Goal: Task Accomplishment & Management: Complete application form

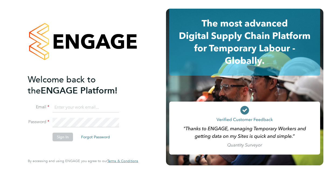
click at [86, 105] on input at bounding box center [86, 107] width 67 height 10
type input "[EMAIL_ADDRESS][DOMAIN_NAME]"
click at [63, 135] on button "Sign In" at bounding box center [63, 136] width 20 height 9
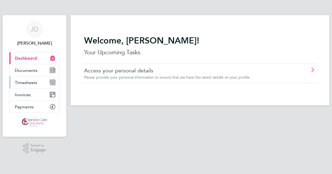
click at [29, 84] on span "Timesheets" at bounding box center [26, 82] width 22 height 5
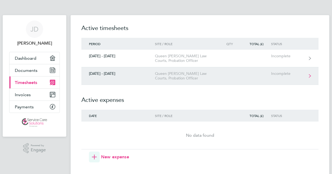
click at [272, 77] on link "[DATE] - [DATE] Queen [PERSON_NAME] Law Courts, Probation Officer Incomplete" at bounding box center [199, 76] width 237 height 18
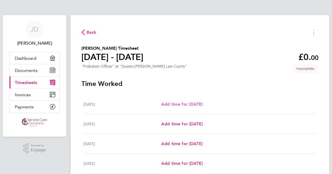
click at [185, 104] on span "Add time for [DATE]" at bounding box center [181, 103] width 41 height 5
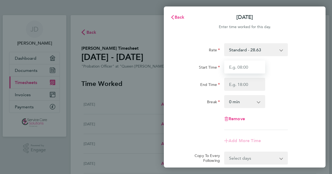
click at [255, 69] on input "Start Time" at bounding box center [244, 66] width 41 height 13
type input "08:30"
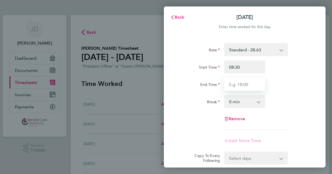
click at [247, 88] on input "End Time" at bounding box center [244, 84] width 41 height 13
type input "16:30"
click at [245, 102] on select "0 min 15 min 30 min 45 min 60 min 75 min 90 min" at bounding box center [241, 101] width 33 height 12
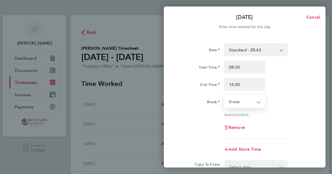
select select "30"
click at [225, 95] on select "0 min 15 min 30 min 45 min 60 min 75 min 90 min" at bounding box center [241, 101] width 33 height 12
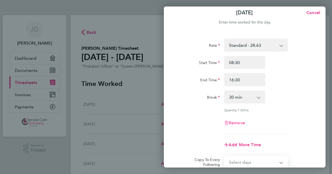
scroll to position [70, 0]
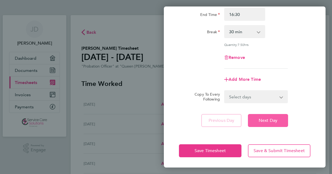
click at [275, 118] on span "Next Day" at bounding box center [268, 119] width 19 height 5
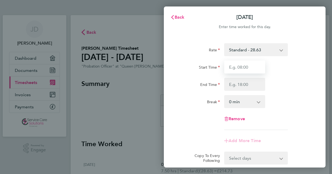
click at [255, 64] on input "Start Time" at bounding box center [244, 66] width 41 height 13
type input "08:30"
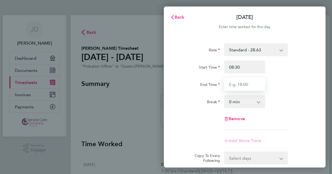
type input "16:30"
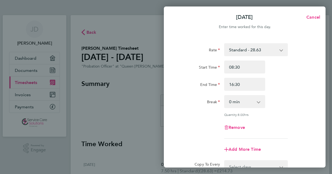
click at [242, 103] on select "0 min 15 min 30 min 45 min 60 min 75 min 90 min" at bounding box center [241, 101] width 33 height 12
select select "30"
click at [225, 95] on select "0 min 15 min 30 min 45 min 60 min 75 min 90 min" at bounding box center [241, 101] width 33 height 12
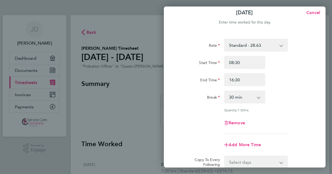
scroll to position [70, 0]
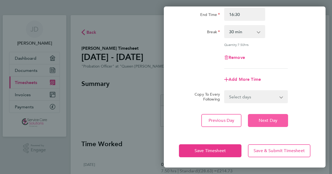
click at [268, 121] on span "Next Day" at bounding box center [268, 119] width 19 height 5
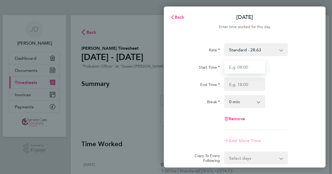
click at [247, 68] on input "Start Time" at bounding box center [244, 66] width 41 height 13
type input "08:30"
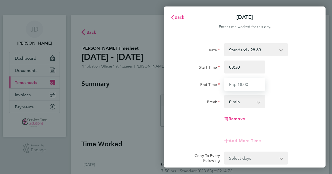
type input "16:30"
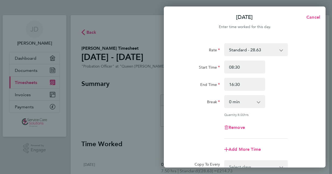
click at [241, 102] on select "0 min 15 min 30 min 45 min 60 min 75 min 90 min" at bounding box center [241, 101] width 33 height 12
select select "30"
click at [225, 95] on select "0 min 15 min 30 min 45 min 60 min 75 min 90 min" at bounding box center [241, 101] width 33 height 12
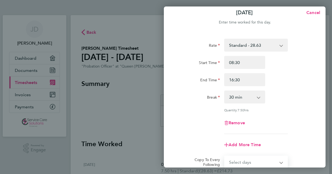
scroll to position [70, 0]
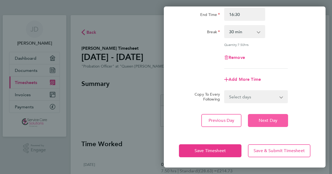
click at [259, 122] on span "Next Day" at bounding box center [268, 119] width 19 height 5
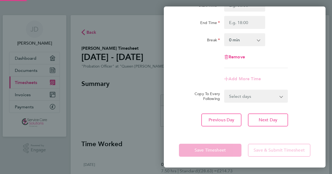
scroll to position [61, 0]
click at [258, 9] on input "Start Time" at bounding box center [244, 5] width 41 height 13
type input "08:30"
type input "16:30"
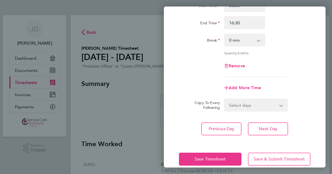
click at [243, 38] on select "0 min 15 min 30 min 45 min 60 min 75 min 90 min" at bounding box center [241, 40] width 33 height 12
select select "30"
click at [225, 34] on select "0 min 15 min 30 min 45 min 60 min 75 min 90 min" at bounding box center [241, 40] width 33 height 12
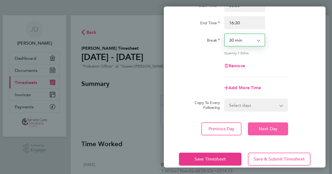
click at [259, 129] on span "Next Day" at bounding box center [268, 128] width 19 height 5
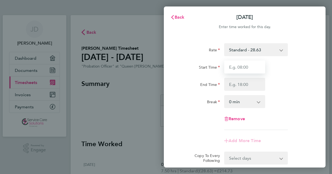
click at [254, 66] on input "Start Time" at bounding box center [244, 66] width 41 height 13
type input "08:30"
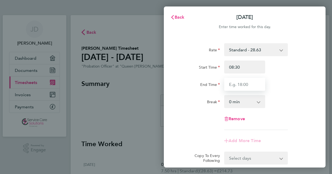
type input "16:30"
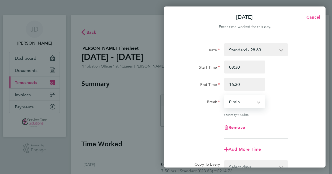
click at [243, 100] on select "0 min 15 min 30 min 45 min 60 min 75 min 90 min" at bounding box center [241, 101] width 33 height 12
select select "30"
click at [225, 95] on select "0 min 15 min 30 min 45 min 60 min 75 min 90 min" at bounding box center [241, 101] width 33 height 12
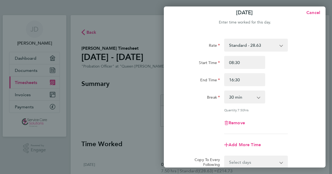
scroll to position [70, 0]
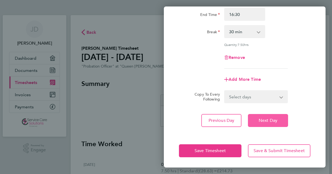
click at [270, 122] on button "Next Day" at bounding box center [268, 120] width 40 height 13
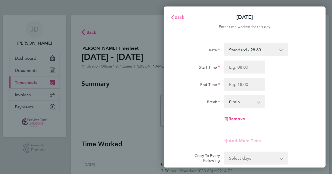
click at [177, 16] on span "Back" at bounding box center [180, 17] width 10 height 5
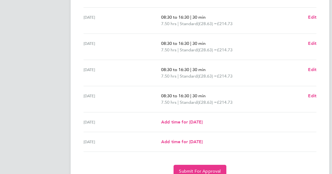
scroll to position [198, 0]
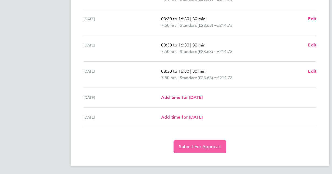
click at [191, 140] on button "Submit For Approval" at bounding box center [200, 146] width 53 height 13
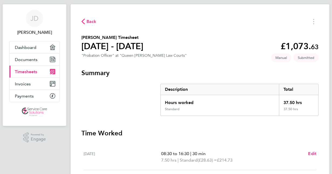
scroll to position [0, 0]
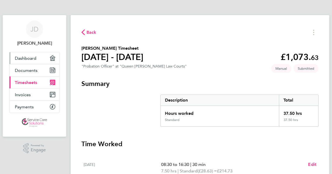
click at [31, 58] on span "Dashboard" at bounding box center [26, 58] width 22 height 5
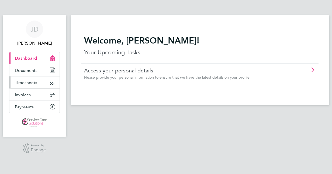
click at [29, 82] on span "Timesheets" at bounding box center [26, 82] width 22 height 5
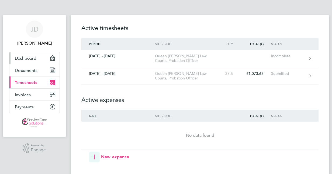
click at [26, 59] on span "Dashboard" at bounding box center [26, 58] width 22 height 5
